Goal: Information Seeking & Learning: Check status

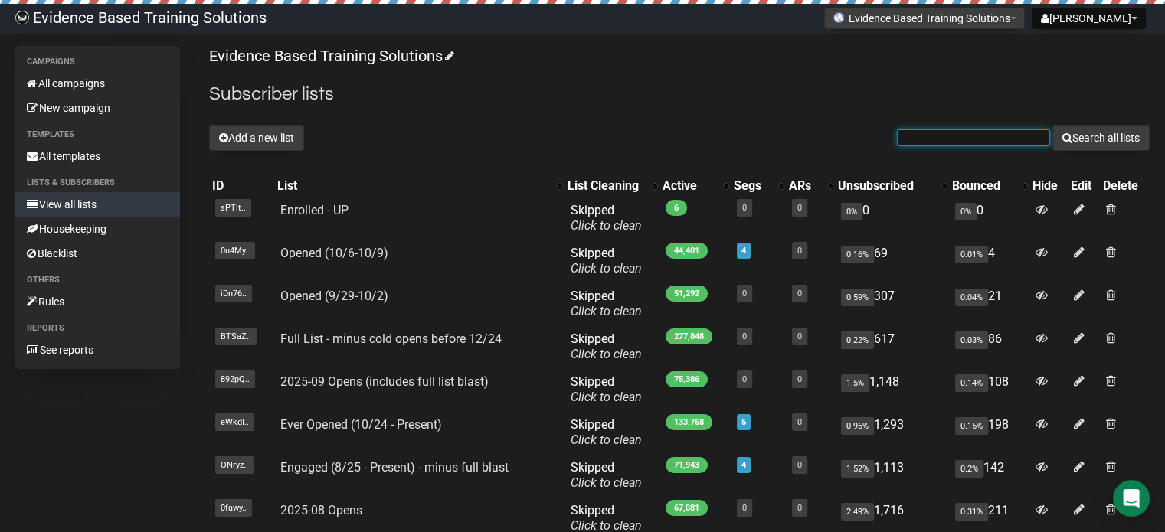
click at [959, 137] on input "text" at bounding box center [973, 137] width 153 height 17
type input "[EMAIL_ADDRESS][DOMAIN_NAME]"
click at [1052, 125] on button "Search all lists" at bounding box center [1100, 138] width 97 height 26
click at [905, 132] on input "text" at bounding box center [973, 137] width 153 height 17
type input "[EMAIL_ADDRESS][DOMAIN_NAME]"
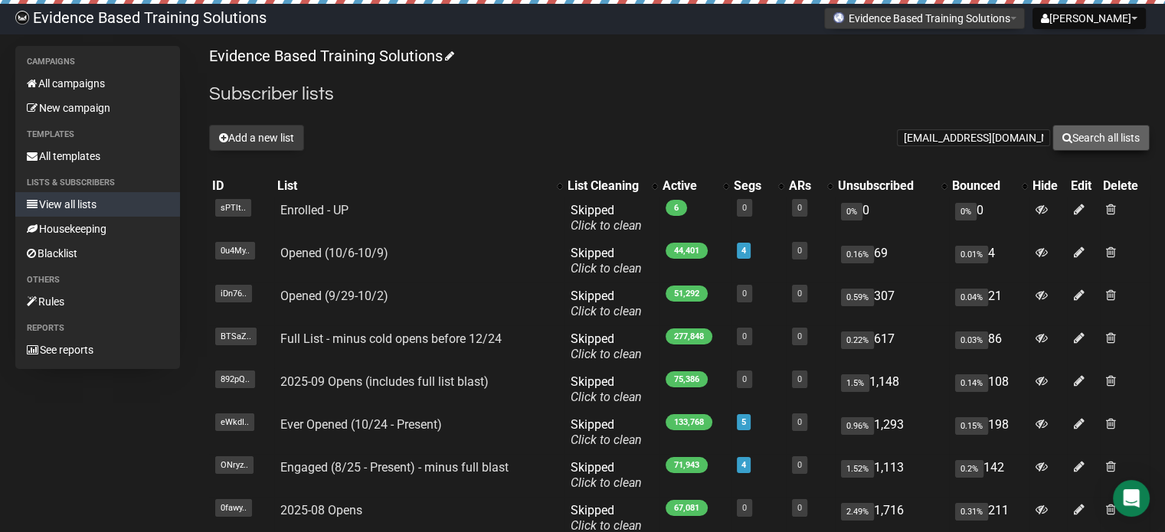
click at [1111, 134] on button "Search all lists" at bounding box center [1100, 138] width 97 height 26
